Goal: Transaction & Acquisition: Purchase product/service

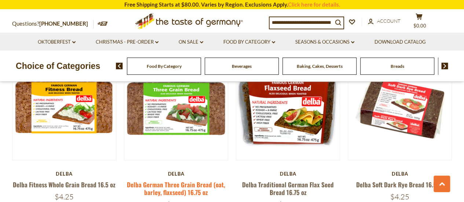
scroll to position [220, 0]
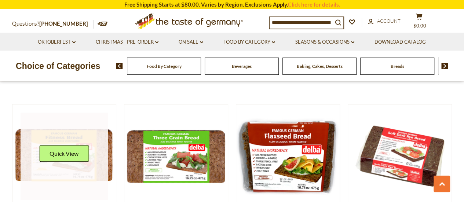
click at [46, 142] on link at bounding box center [64, 155] width 87 height 87
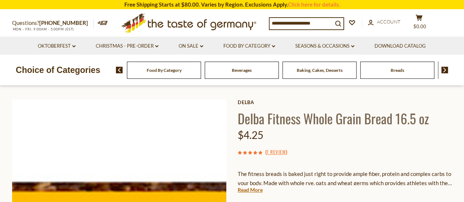
scroll to position [37, 0]
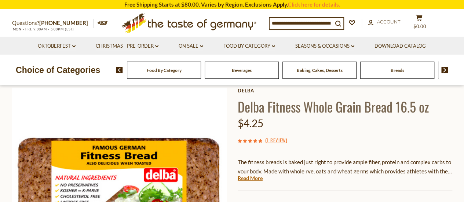
click at [353, 159] on p "The fitness breads is baked just right to provide ample fiber, protein and comp…" at bounding box center [344, 167] width 214 height 18
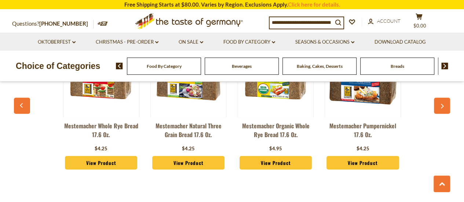
scroll to position [550, 0]
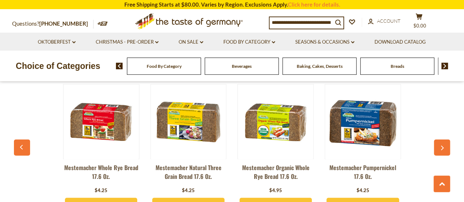
click at [391, 68] on span "Breads" at bounding box center [397, 65] width 14 height 5
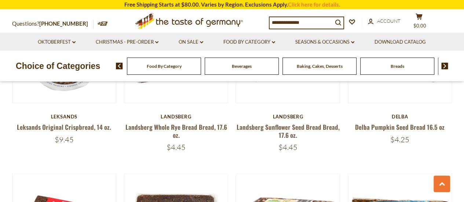
scroll to position [403, 0]
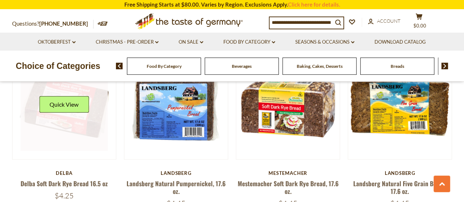
click at [81, 113] on div "Quick View" at bounding box center [63, 107] width 49 height 22
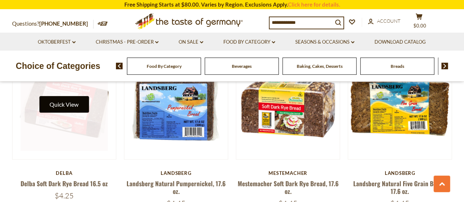
click at [67, 104] on button "Quick View" at bounding box center [63, 104] width 49 height 16
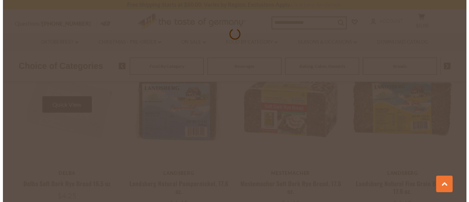
scroll to position [405, 0]
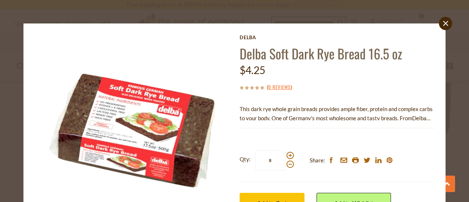
click at [414, 118] on span "Delba Backbetrieb GmbH, based in Uelzen, Lower Saxony, a region known for its b…" at bounding box center [335, 127] width 191 height 25
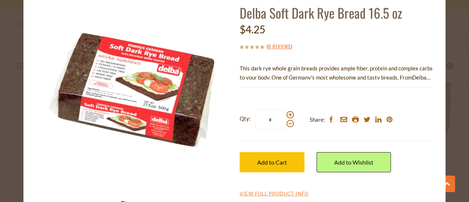
scroll to position [80, 0]
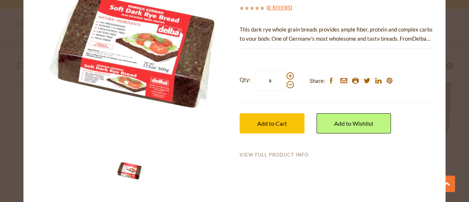
click at [250, 154] on link "View Full Product Info" at bounding box center [274, 155] width 69 height 7
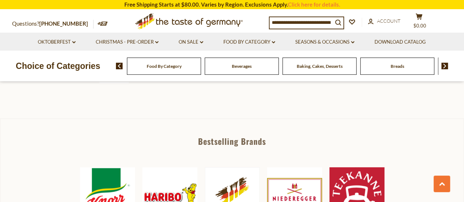
scroll to position [110, 0]
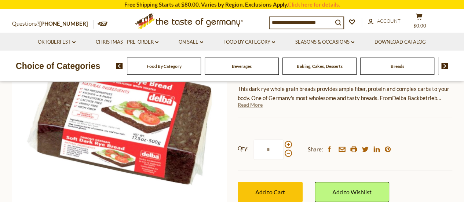
click at [257, 106] on link "Read More" at bounding box center [249, 104] width 25 height 7
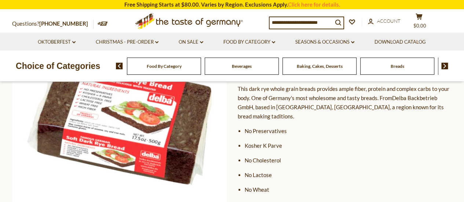
scroll to position [73, 0]
